Goal: Task Accomplishment & Management: Manage account settings

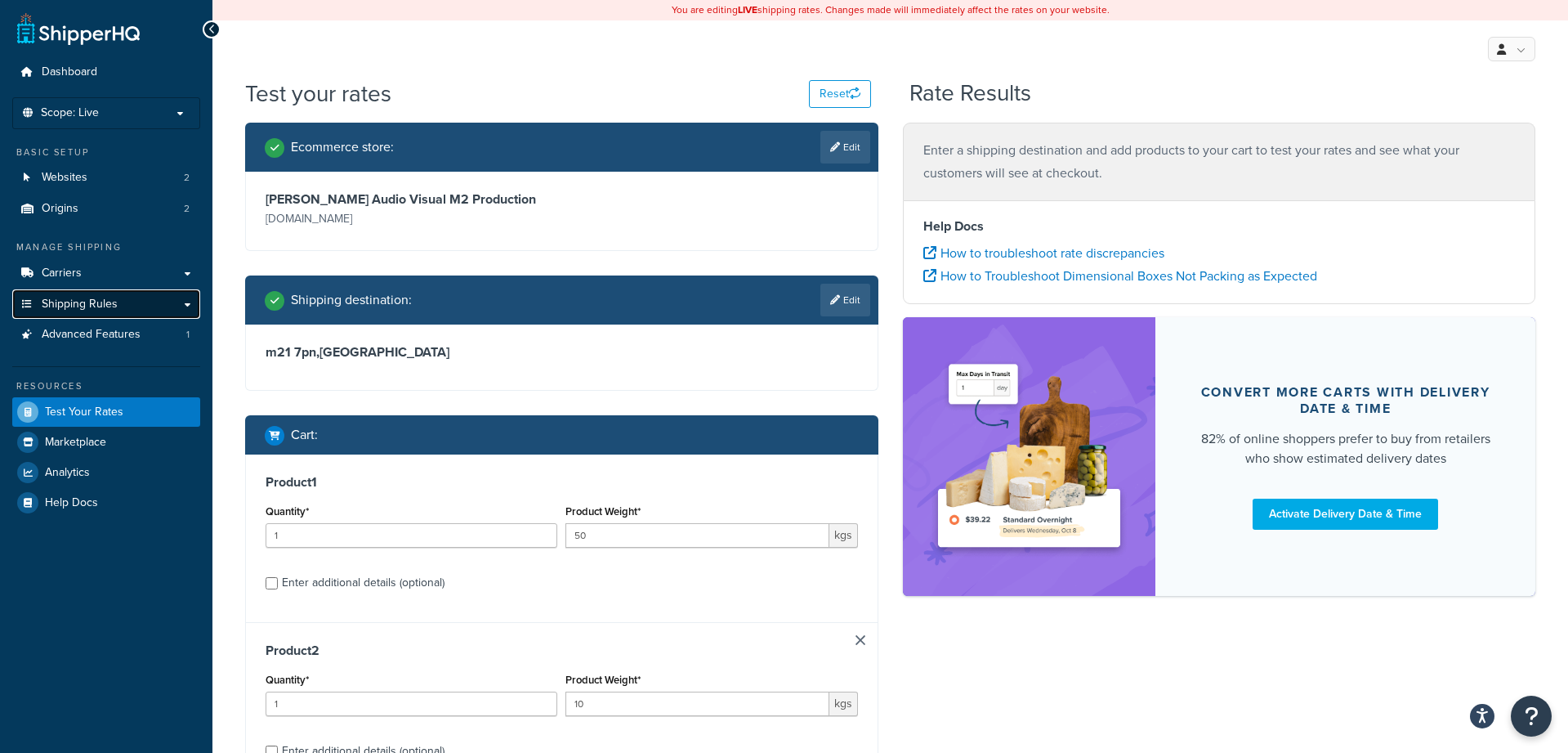
click at [127, 302] on link "Shipping Rules" at bounding box center [106, 305] width 188 height 30
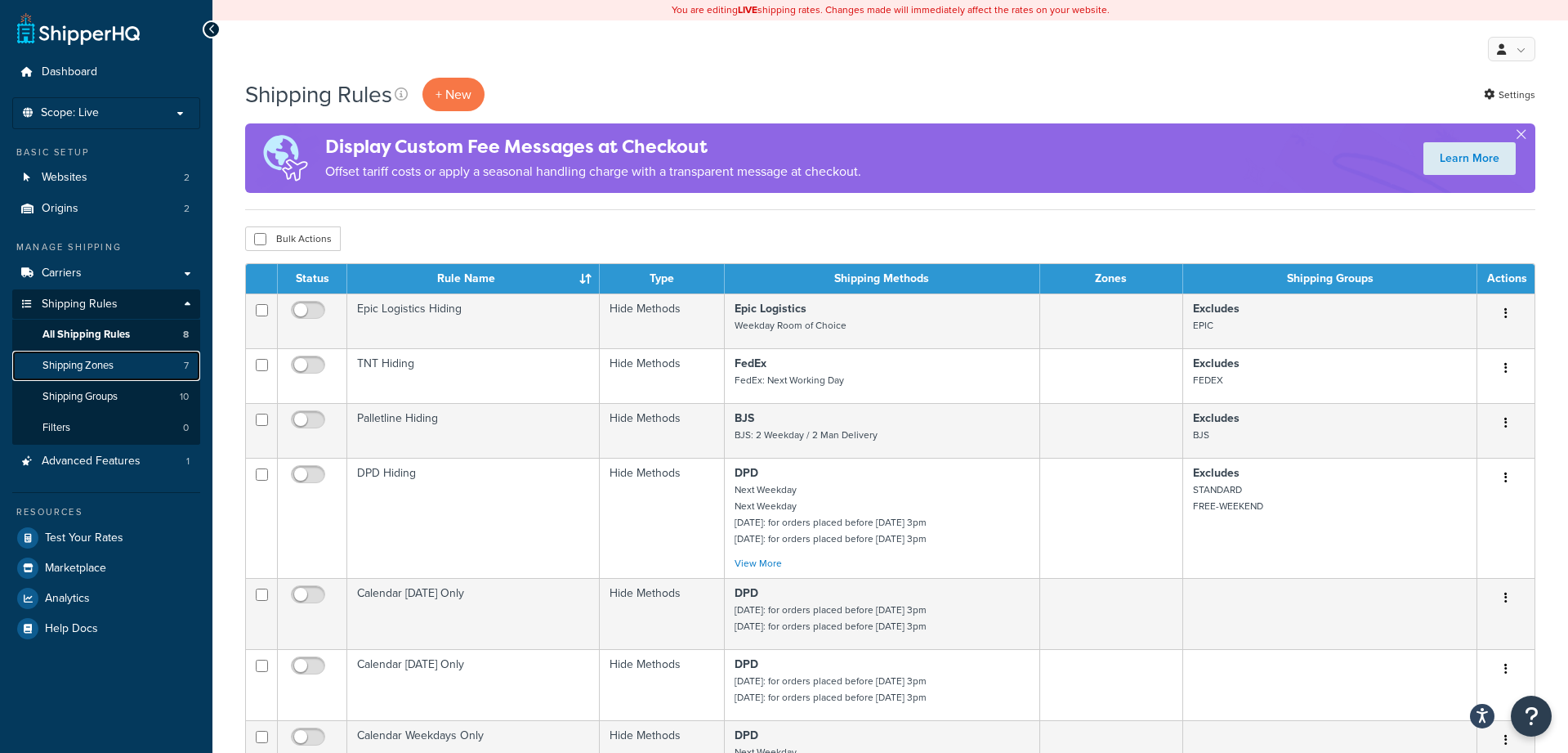
click at [97, 372] on span "Shipping Zones" at bounding box center [77, 366] width 71 height 14
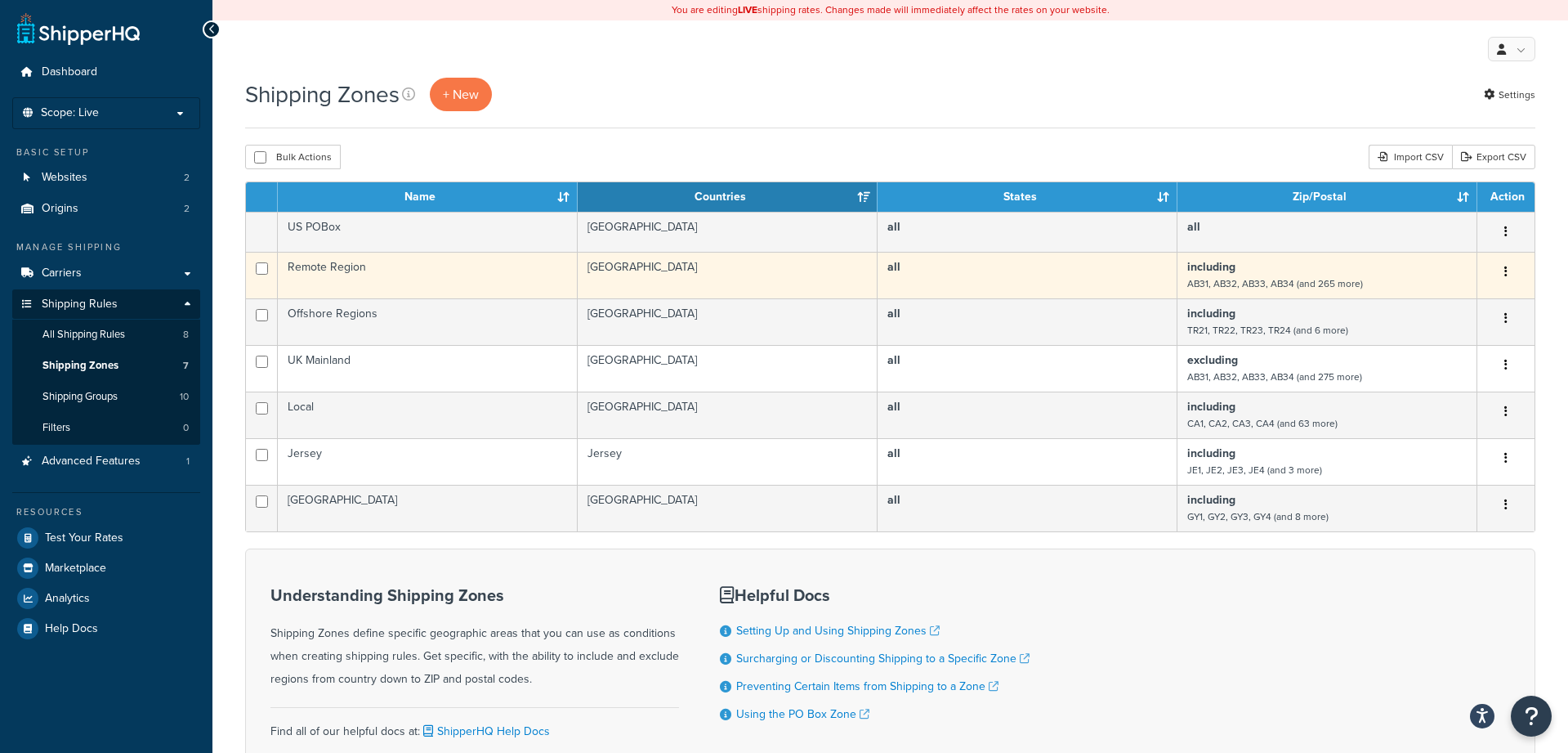
click at [460, 272] on td "Remote Region" at bounding box center [428, 275] width 300 height 47
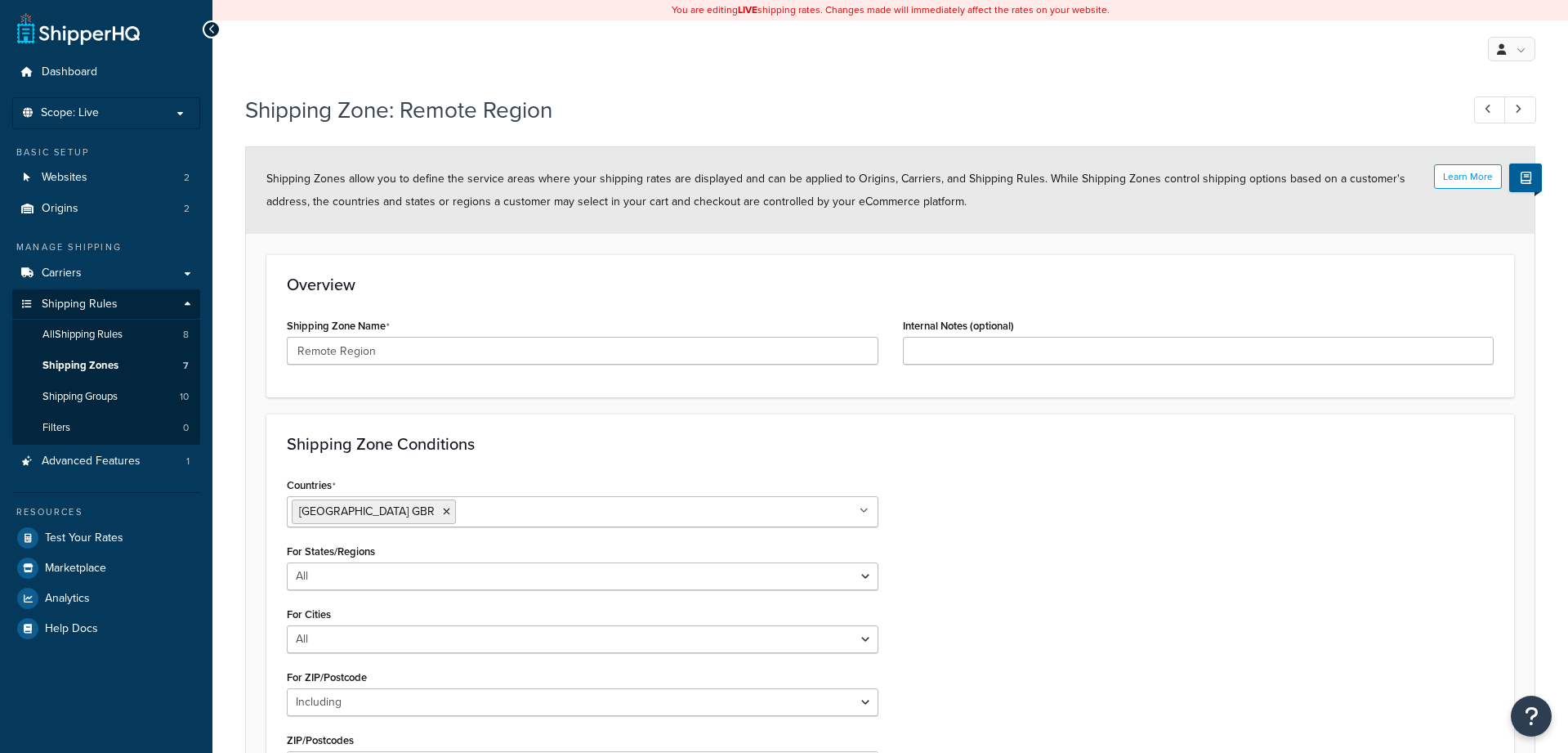
select select "including"
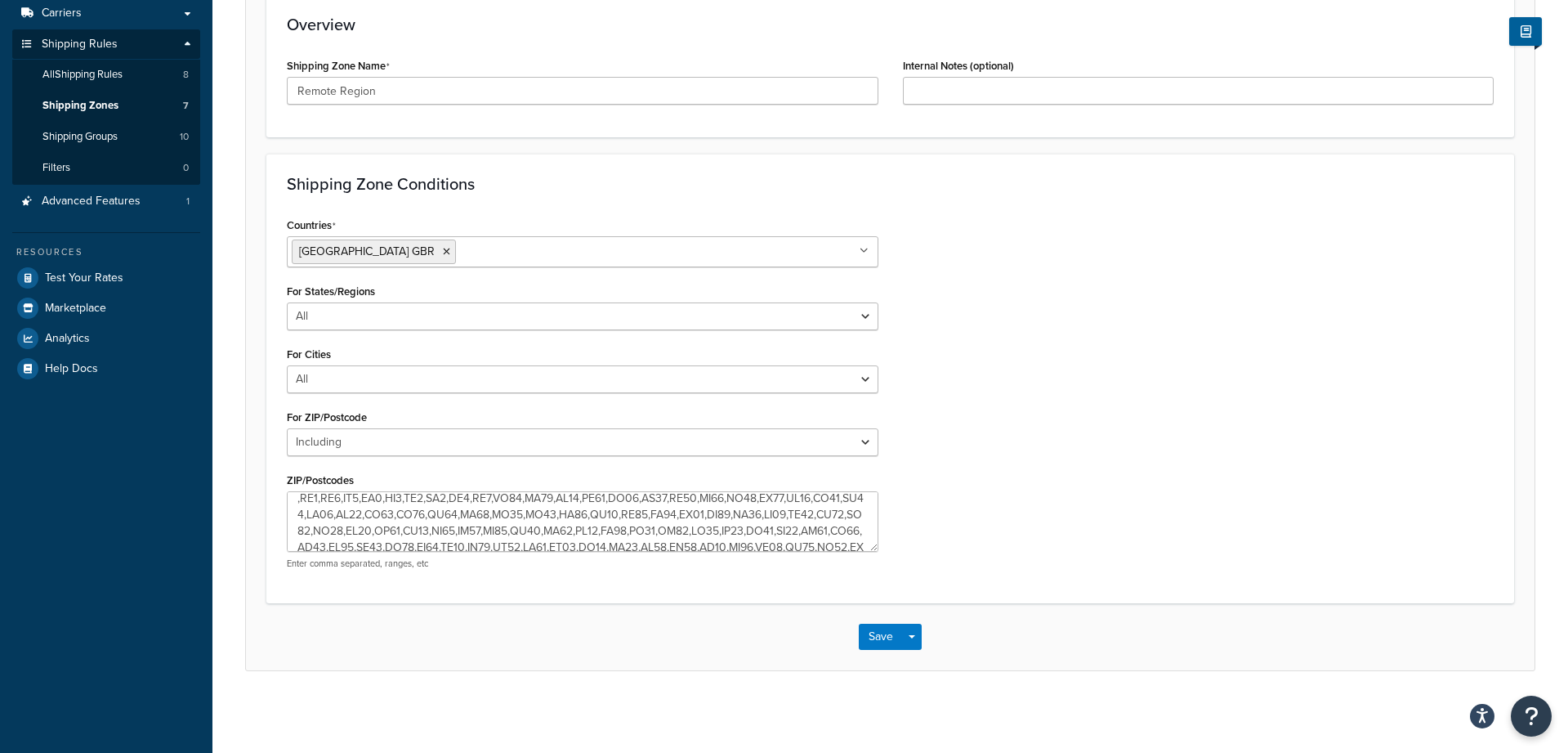
scroll to position [120, 0]
